Goal: Task Accomplishment & Management: Complete application form

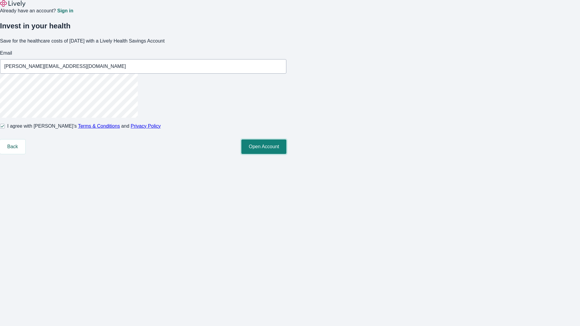
click at [286, 154] on button "Open Account" at bounding box center [263, 146] width 45 height 14
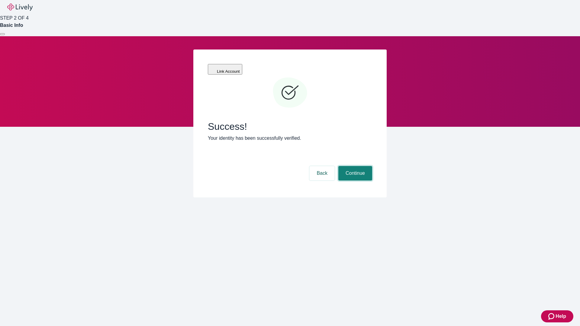
click at [354, 166] on button "Continue" at bounding box center [355, 173] width 34 height 14
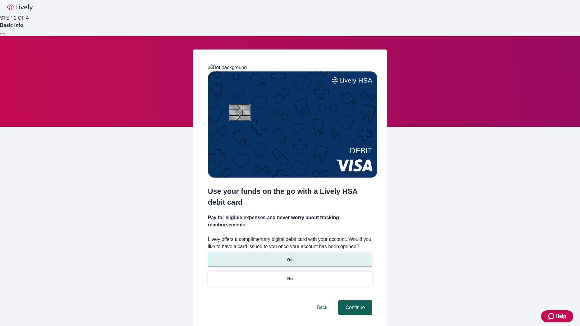
click at [290, 276] on p "No" at bounding box center [290, 279] width 6 height 6
click at [354, 300] on button "Continue" at bounding box center [355, 307] width 34 height 14
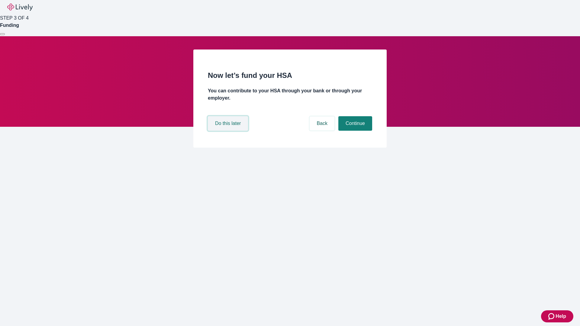
click at [229, 131] on button "Do this later" at bounding box center [228, 123] width 40 height 14
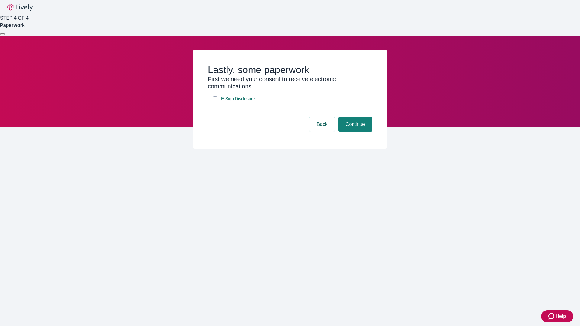
click at [215, 101] on input "E-Sign Disclosure" at bounding box center [215, 98] width 5 height 5
checkbox input "true"
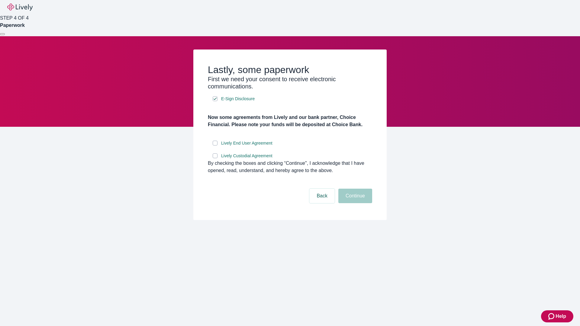
click at [215, 146] on input "Lively End User Agreement" at bounding box center [215, 143] width 5 height 5
checkbox input "true"
click at [215, 158] on input "Lively Custodial Agreement" at bounding box center [215, 155] width 5 height 5
checkbox input "true"
click at [354, 203] on button "Continue" at bounding box center [355, 196] width 34 height 14
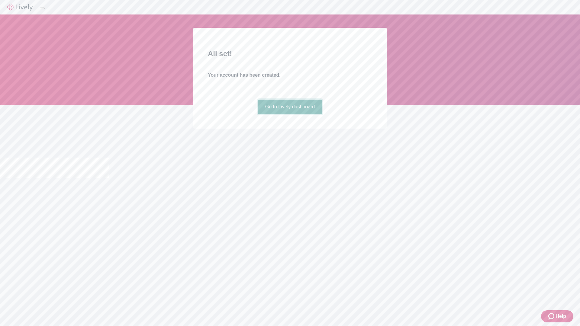
click at [290, 114] on link "Go to Lively dashboard" at bounding box center [290, 107] width 64 height 14
